Goal: Information Seeking & Learning: Learn about a topic

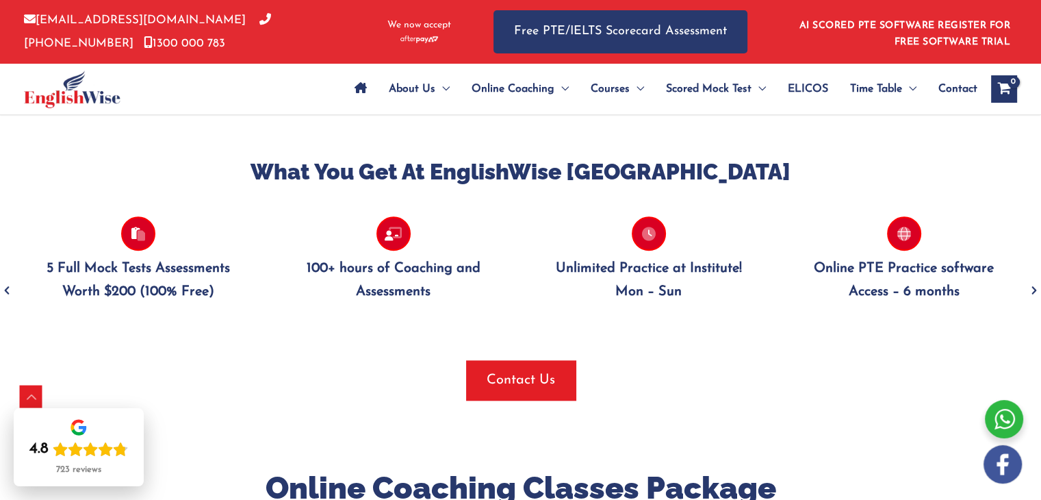
scroll to position [1244, 0]
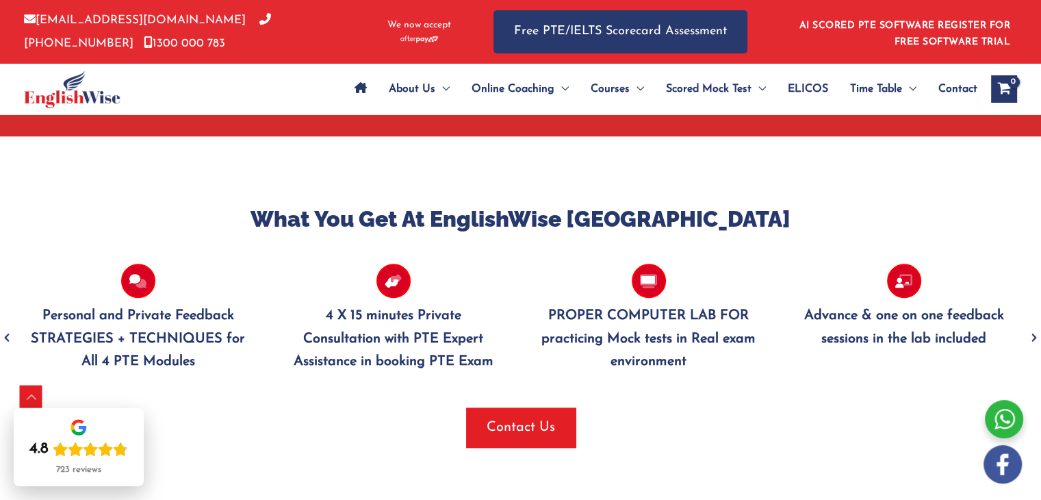
click at [8, 338] on icon "Previous" at bounding box center [7, 338] width 14 height 32
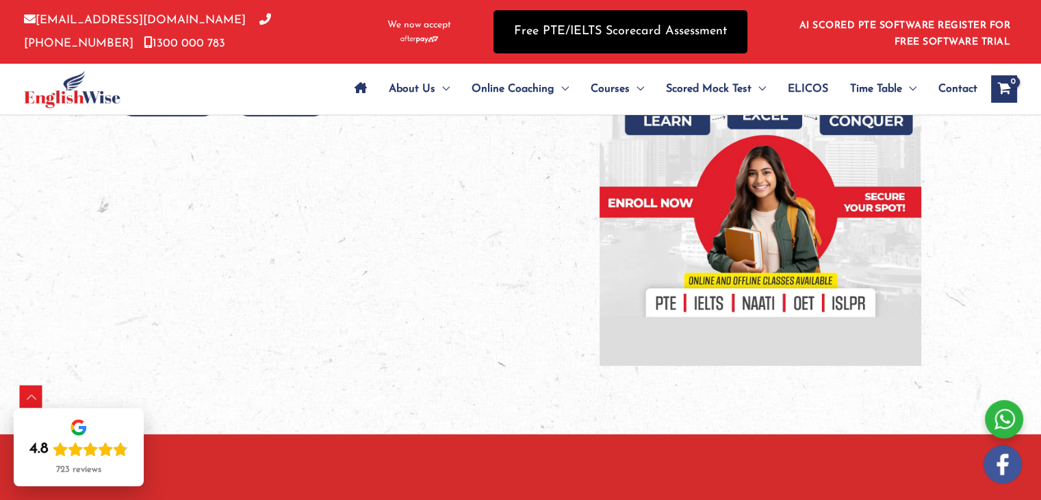
scroll to position [359, 0]
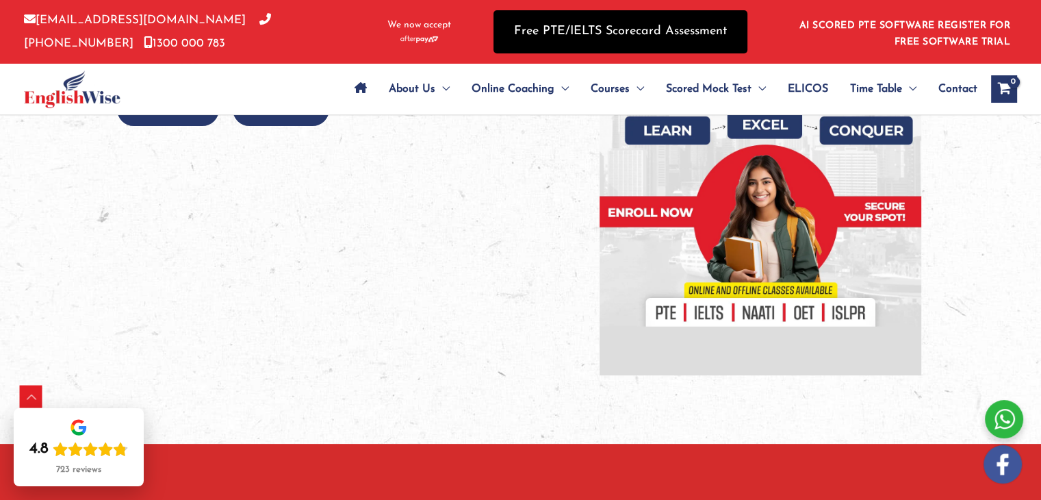
click at [616, 21] on link "Free PTE/IELTS Scorecard Assessment" at bounding box center [620, 31] width 254 height 43
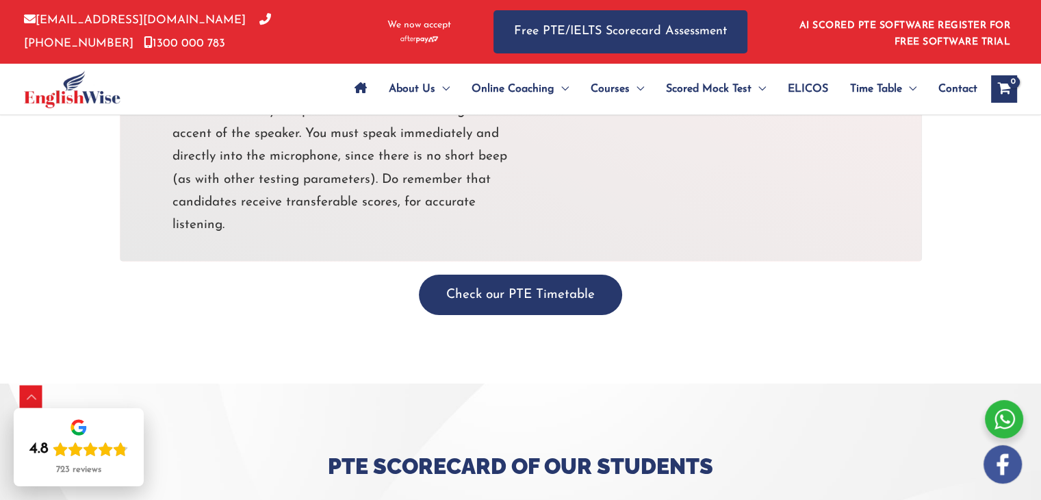
scroll to position [4844, 0]
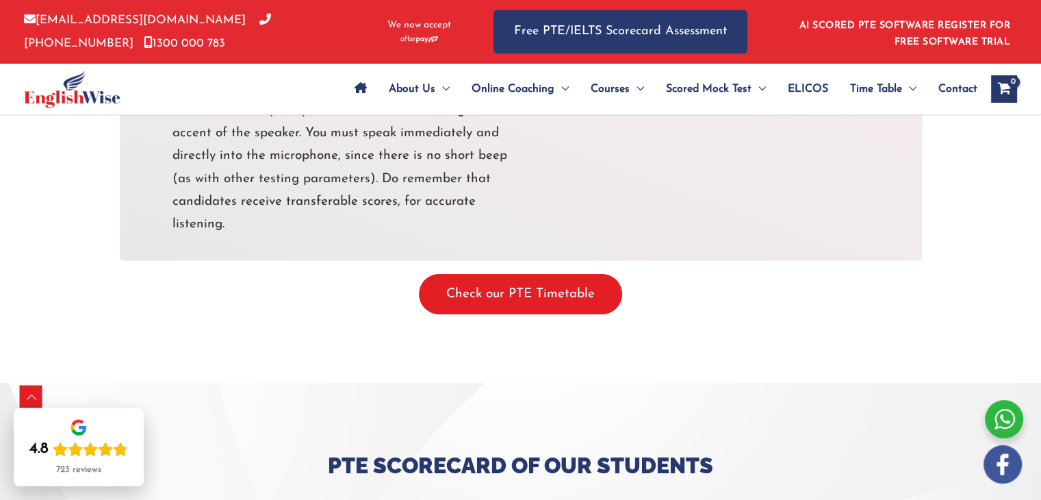
click at [456, 274] on button "Check our PTE Timetable" at bounding box center [520, 294] width 203 height 40
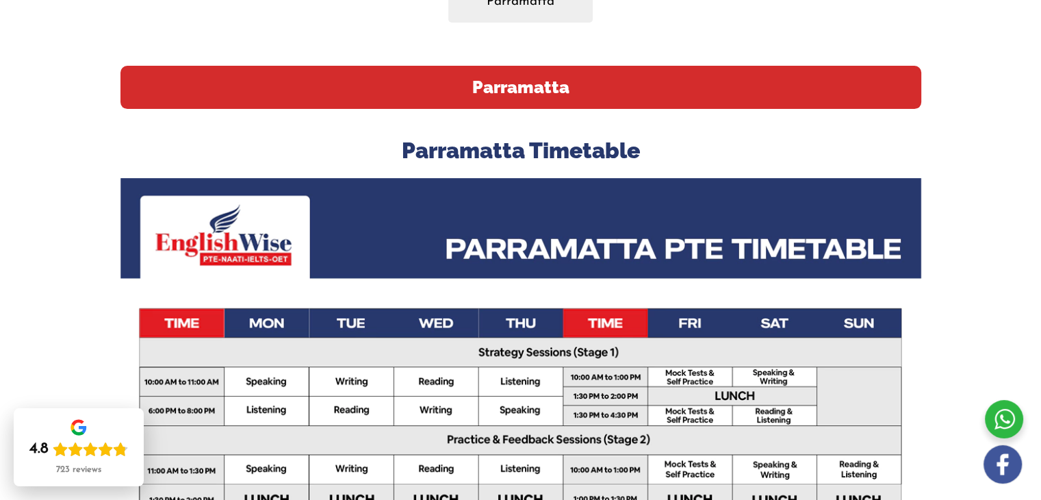
scroll to position [57, 0]
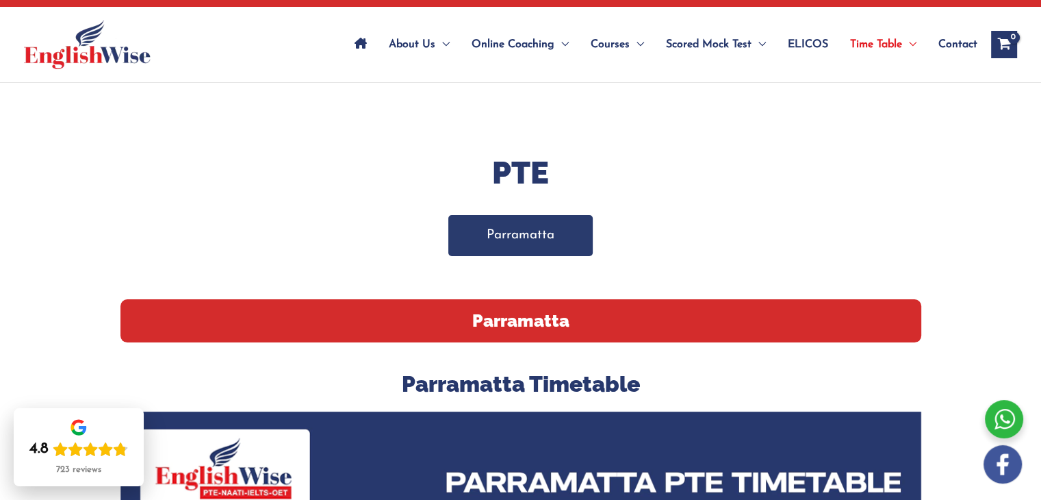
click at [520, 231] on link "Parramatta" at bounding box center [520, 235] width 144 height 40
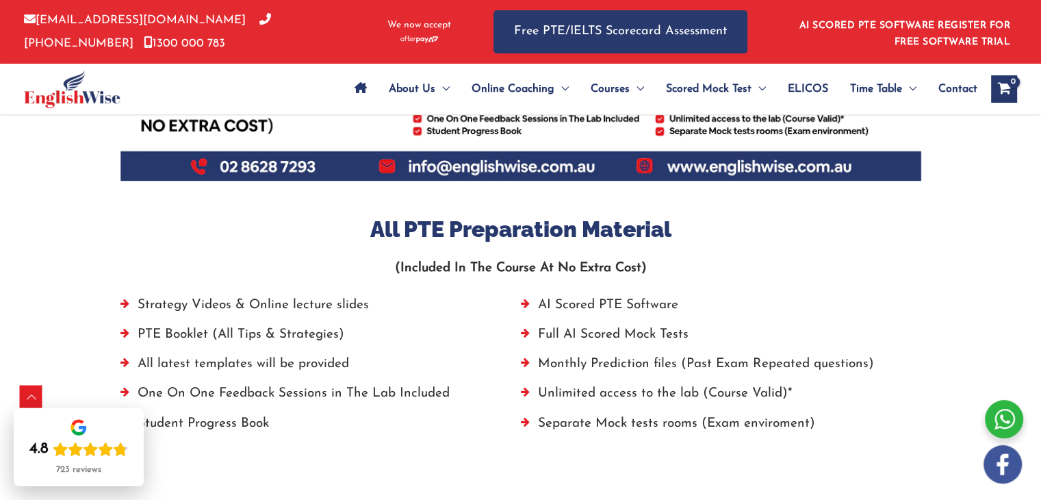
scroll to position [829, 0]
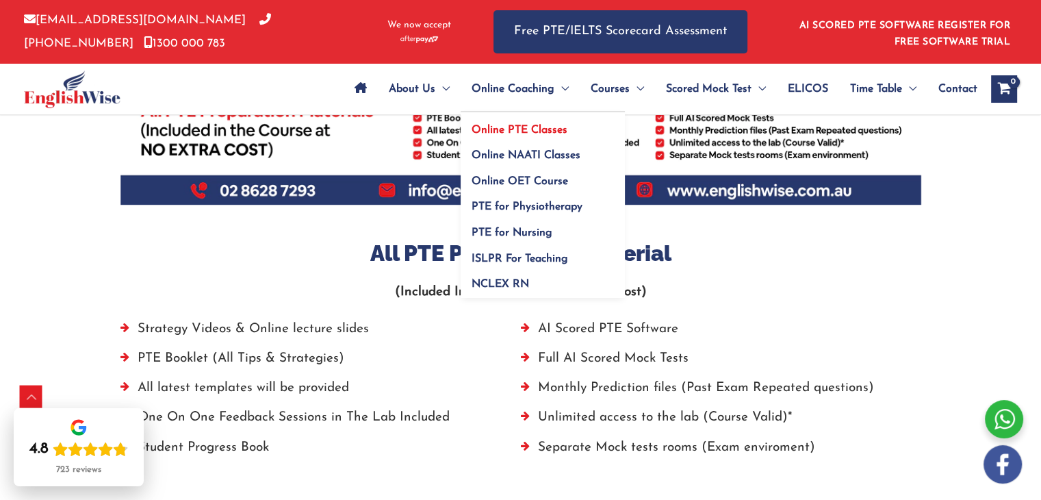
click at [497, 125] on span "Online PTE Classes" at bounding box center [520, 130] width 96 height 11
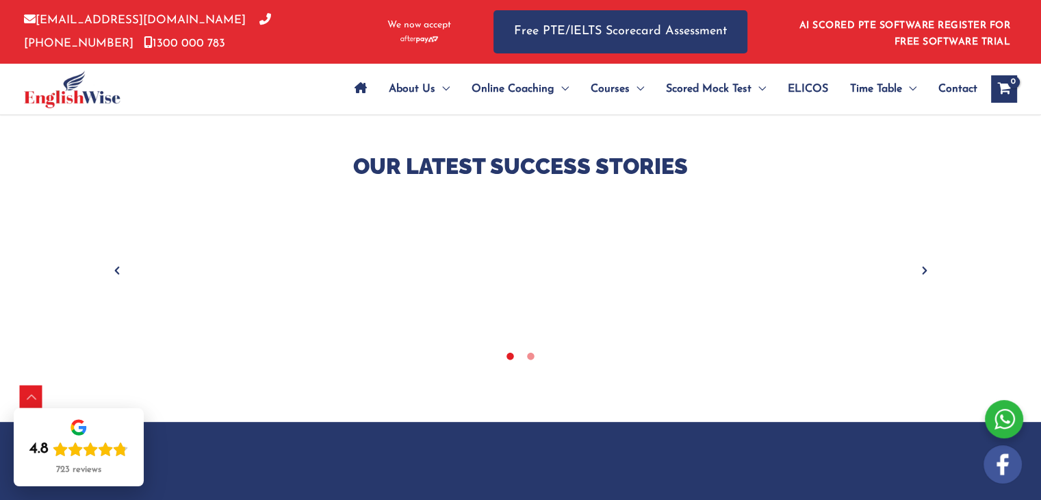
scroll to position [550, 0]
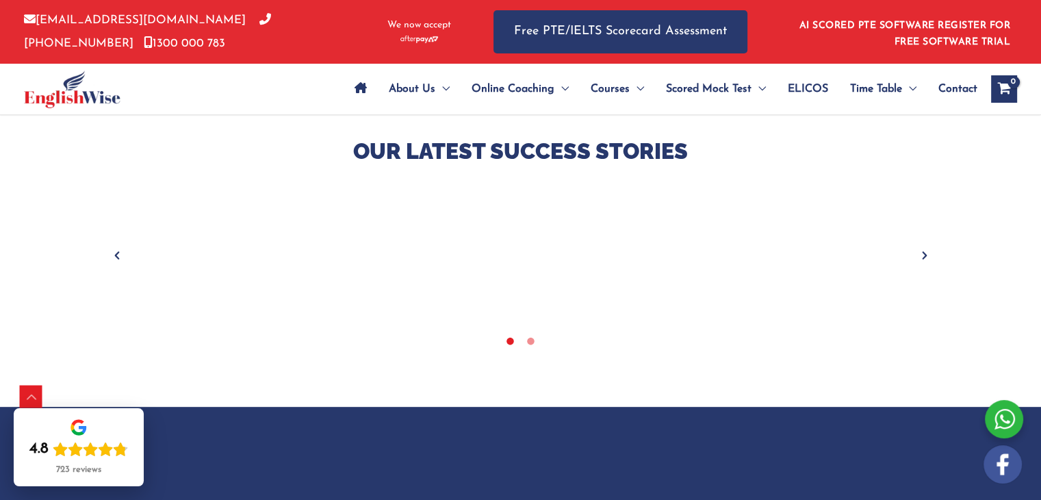
click at [918, 261] on icon "Next" at bounding box center [925, 255] width 14 height 14
